Goal: Navigation & Orientation: Understand site structure

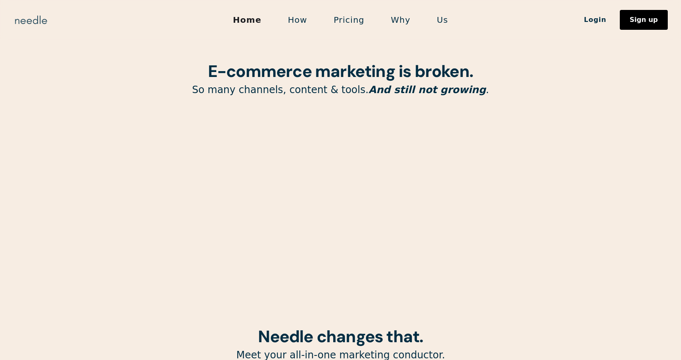
click at [29, 13] on img "home" at bounding box center [31, 19] width 36 height 13
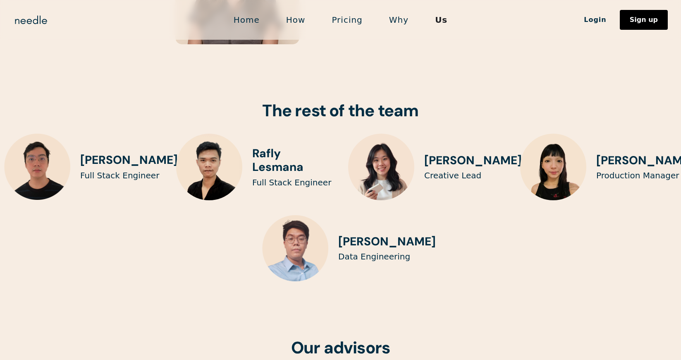
scroll to position [1893, 0]
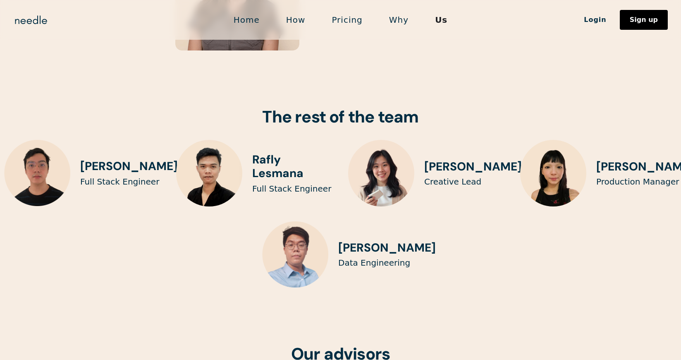
click at [619, 160] on h3 "Sarah Chin" at bounding box center [646, 167] width 98 height 14
click at [580, 140] on img at bounding box center [553, 173] width 67 height 67
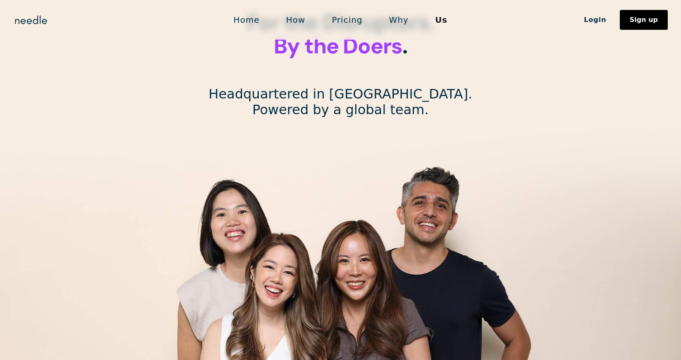
scroll to position [0, 0]
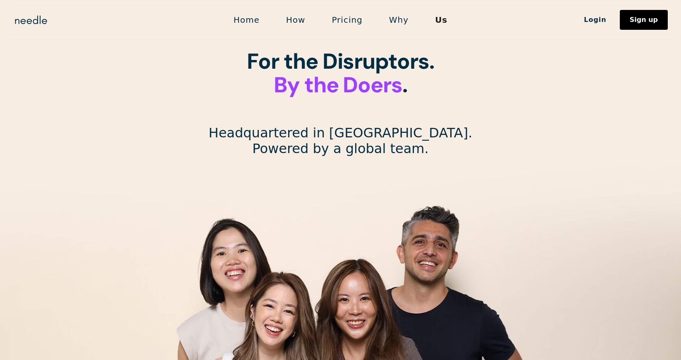
click at [404, 17] on link "Why" at bounding box center [399, 19] width 46 height 17
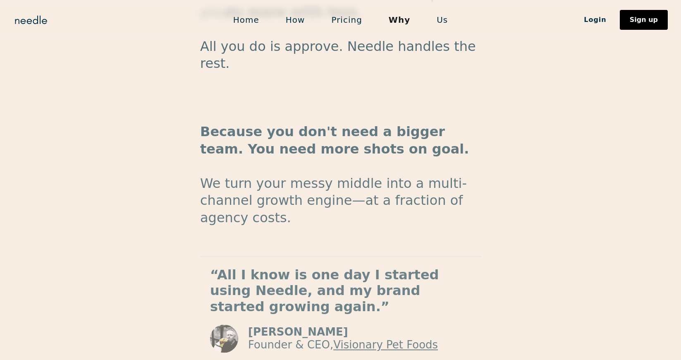
scroll to position [1362, 0]
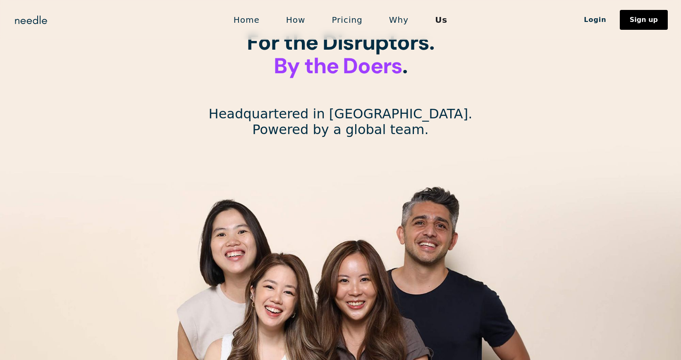
scroll to position [15, 0]
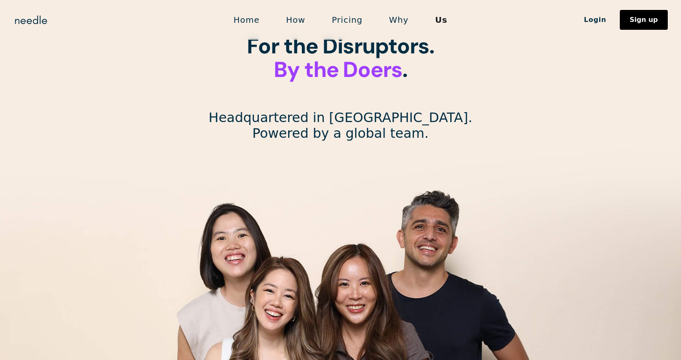
click at [249, 23] on link "Home" at bounding box center [247, 19] width 53 height 17
